Goal: Find specific page/section: Find specific page/section

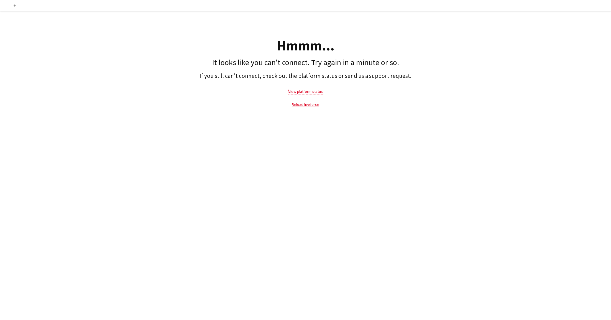
click at [311, 91] on link "View platform status" at bounding box center [305, 91] width 34 height 5
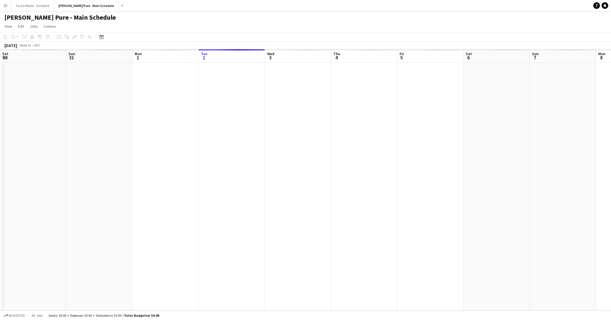
scroll to position [0, 132]
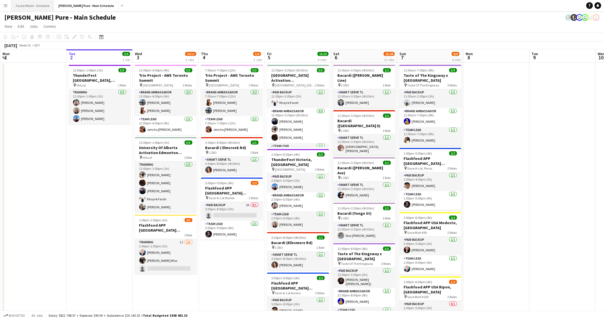
click at [32, 2] on button "Factor Meals - Schedule Close" at bounding box center [32, 5] width 43 height 11
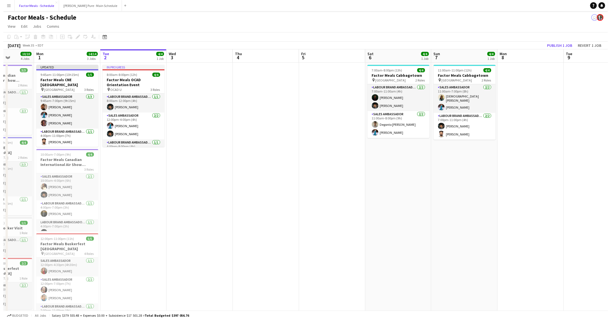
scroll to position [0, 234]
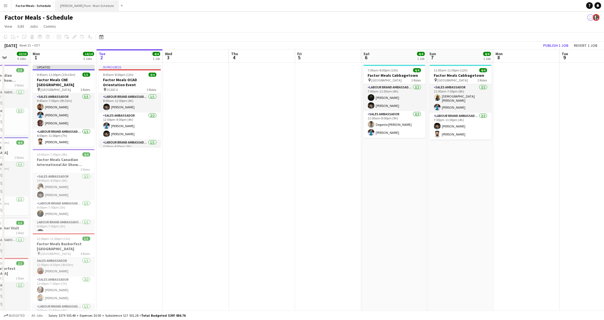
click at [83, 4] on button "[PERSON_NAME] Pure - Main Schedule Close" at bounding box center [87, 5] width 63 height 11
